Goal: Information Seeking & Learning: Learn about a topic

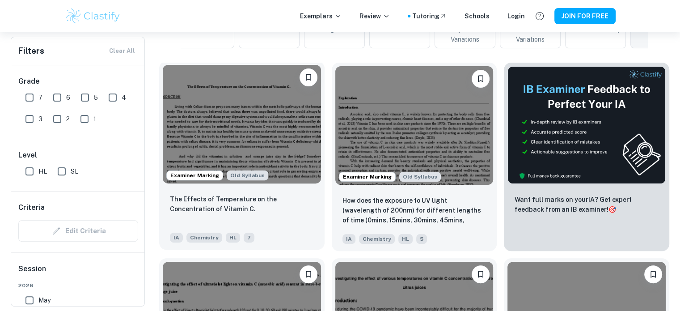
scroll to position [255, 0]
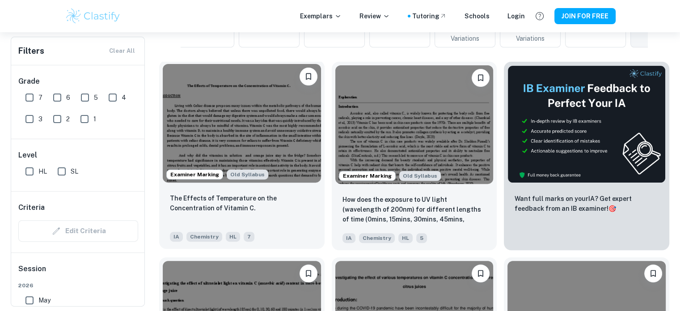
click at [277, 152] on img at bounding box center [242, 123] width 158 height 119
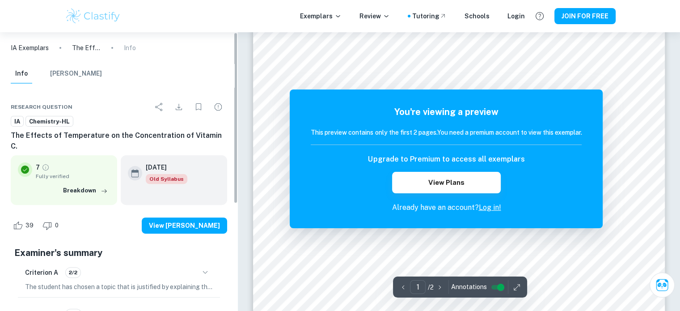
scroll to position [249, 0]
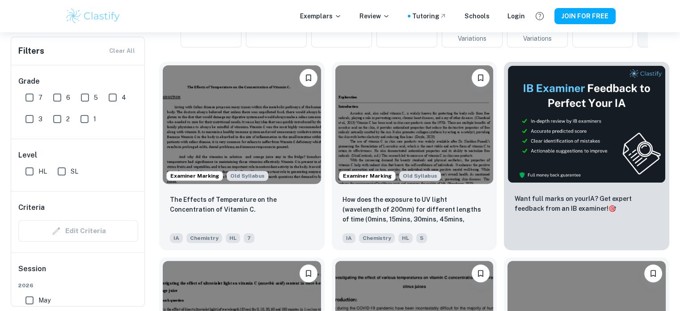
scroll to position [0, 7]
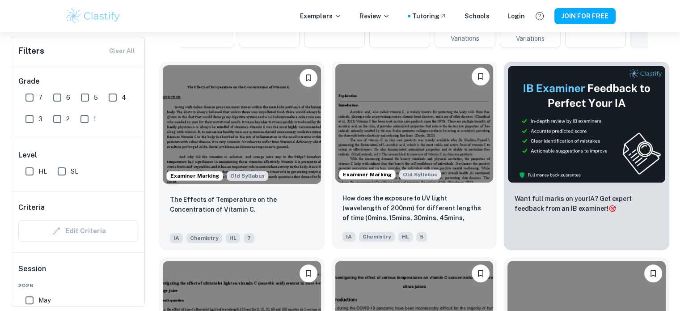
click at [375, 114] on img at bounding box center [415, 123] width 158 height 119
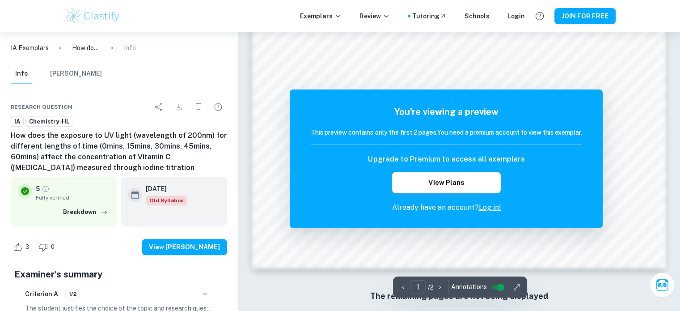
scroll to position [863, 0]
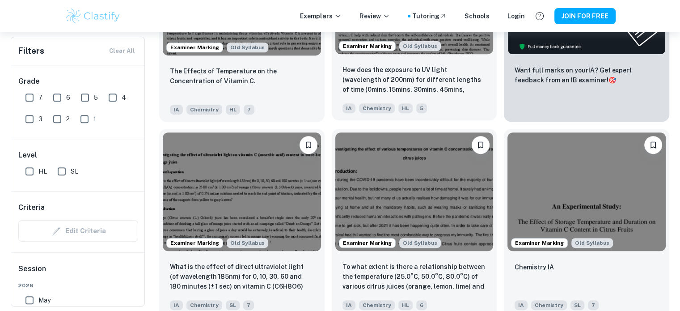
scroll to position [383, 0]
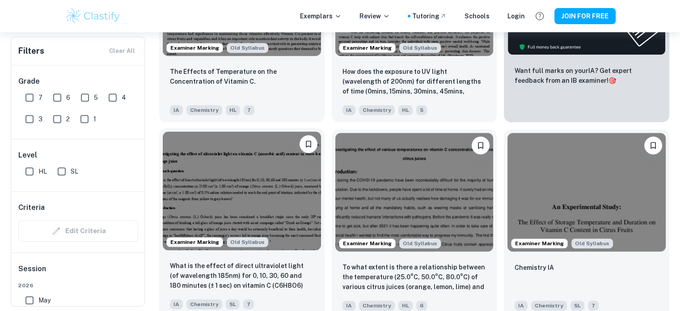
click at [280, 200] on img at bounding box center [242, 191] width 158 height 119
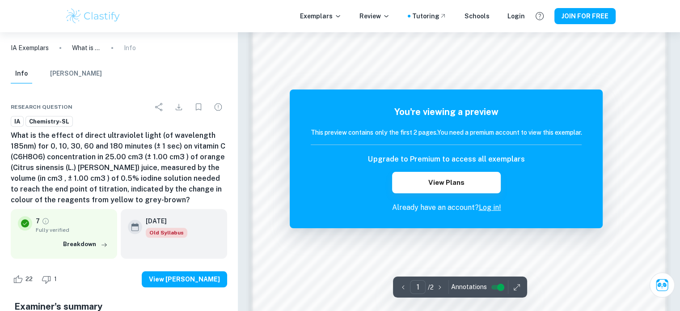
scroll to position [828, 0]
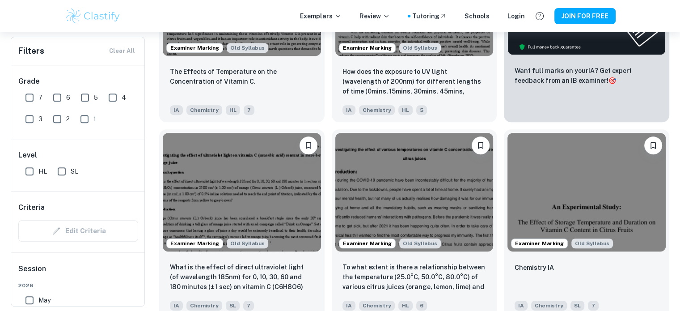
scroll to position [0, 7]
click at [556, 184] on img at bounding box center [587, 191] width 158 height 119
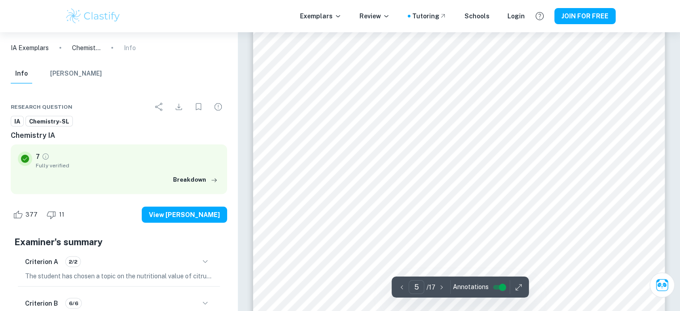
scroll to position [2598, 0]
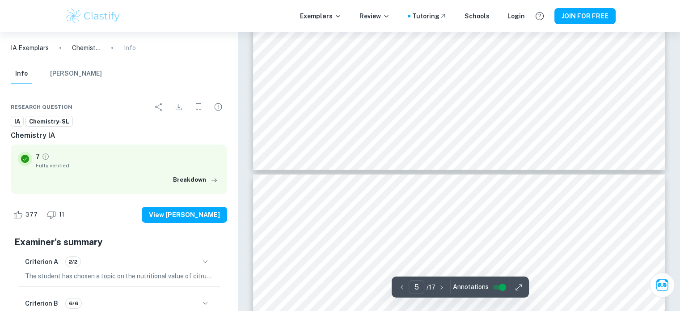
type input "6"
